Goal: Find specific page/section: Find specific page/section

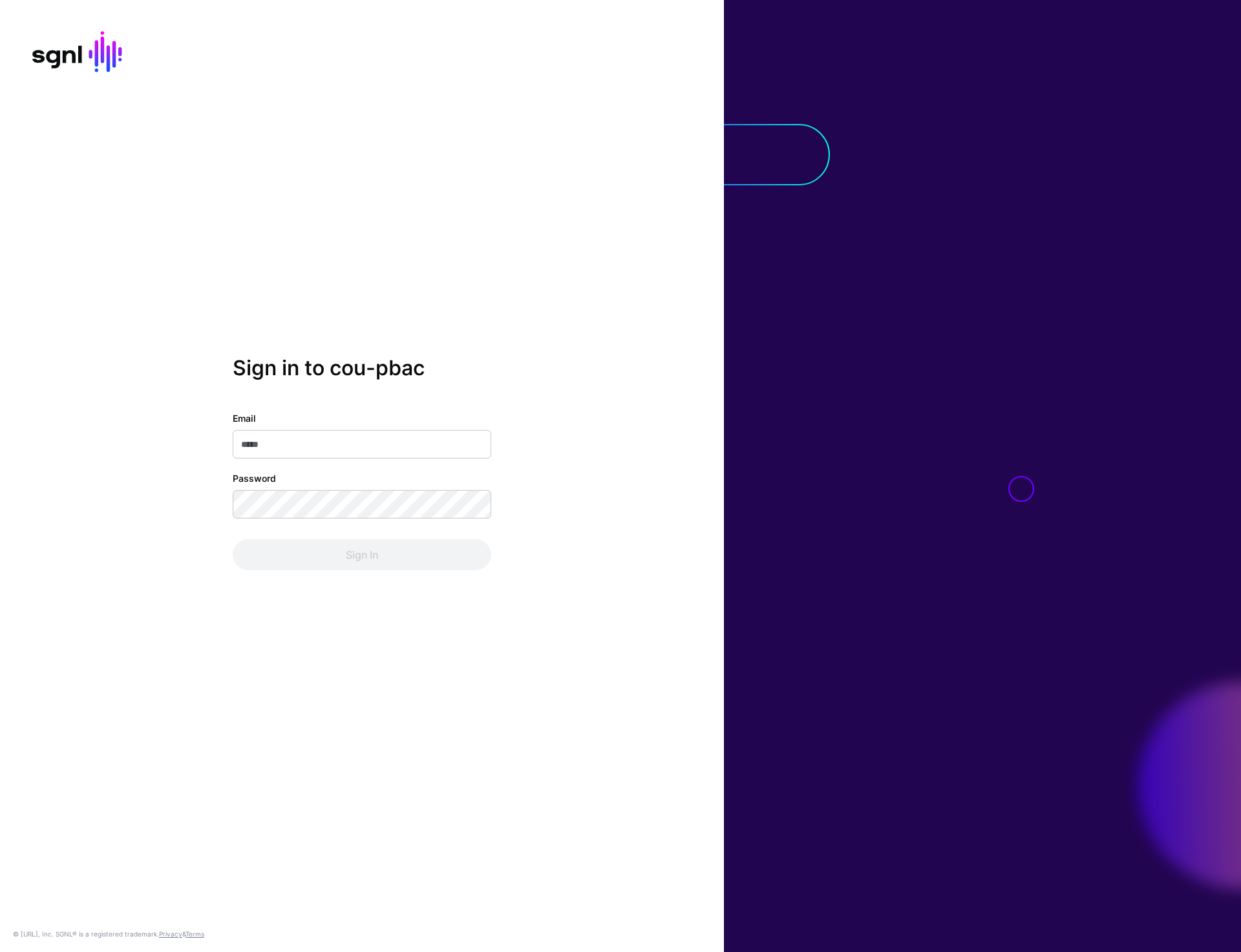
click at [174, 151] on div "Sign in to cou-pbac Email Password Sign In © [URL], Inc. SGNL® is a registered …" at bounding box center [361, 476] width 724 height 952
click at [288, 162] on div "Sign in to cou-pbac Email Password Sign In © [URL], Inc. SGNL® is a registered …" at bounding box center [361, 476] width 724 height 952
click at [559, 141] on div "Sign in to cou-pbac Email Password Sign In © [URL], Inc. SGNL® is a registered …" at bounding box center [361, 476] width 724 height 952
click at [381, 212] on div "Sign in to cou-pbac Email Password Sign In © [URL], Inc. SGNL® is a registered …" at bounding box center [361, 476] width 724 height 952
